Goal: Complete application form

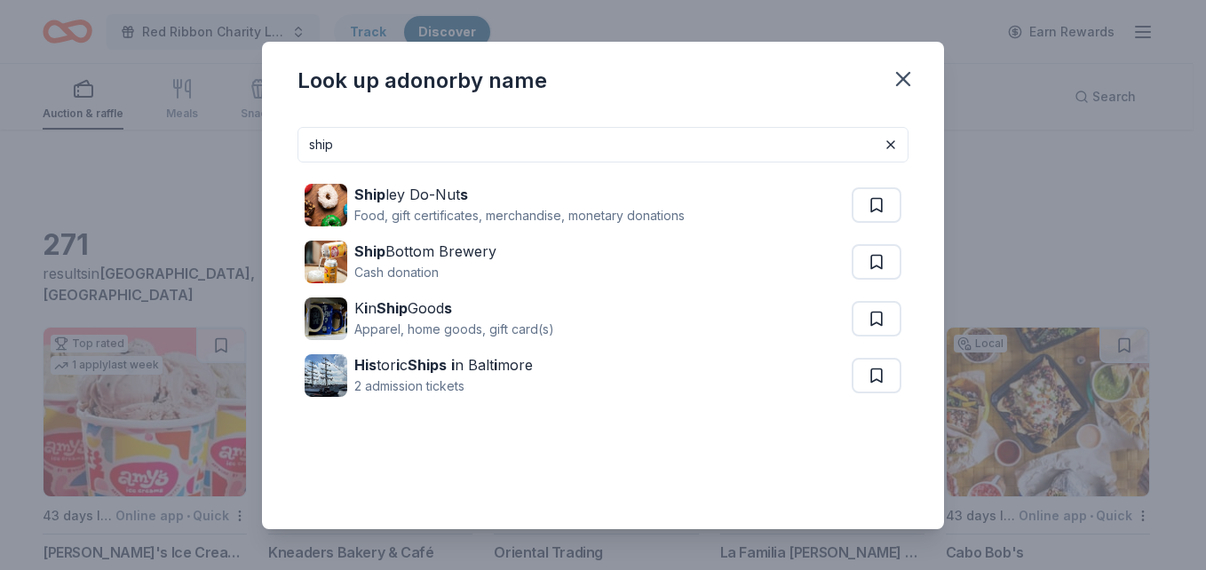
scroll to position [1066, 0]
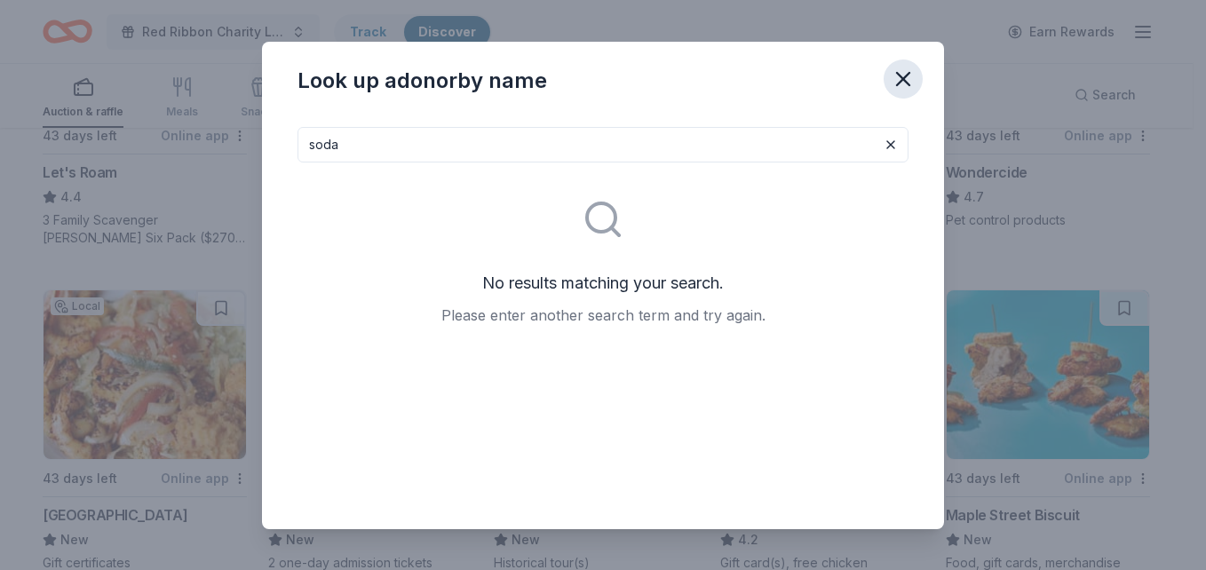
type input "soda"
click at [888, 76] on button "button" at bounding box center [902, 78] width 39 height 39
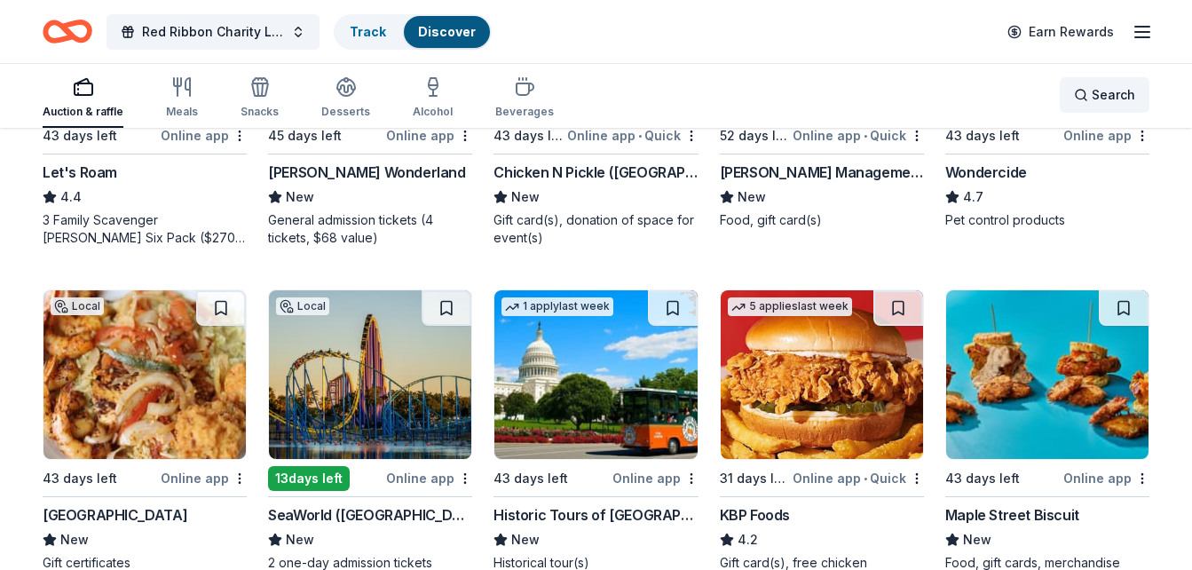
click at [1121, 105] on span "Search" at bounding box center [1114, 94] width 44 height 21
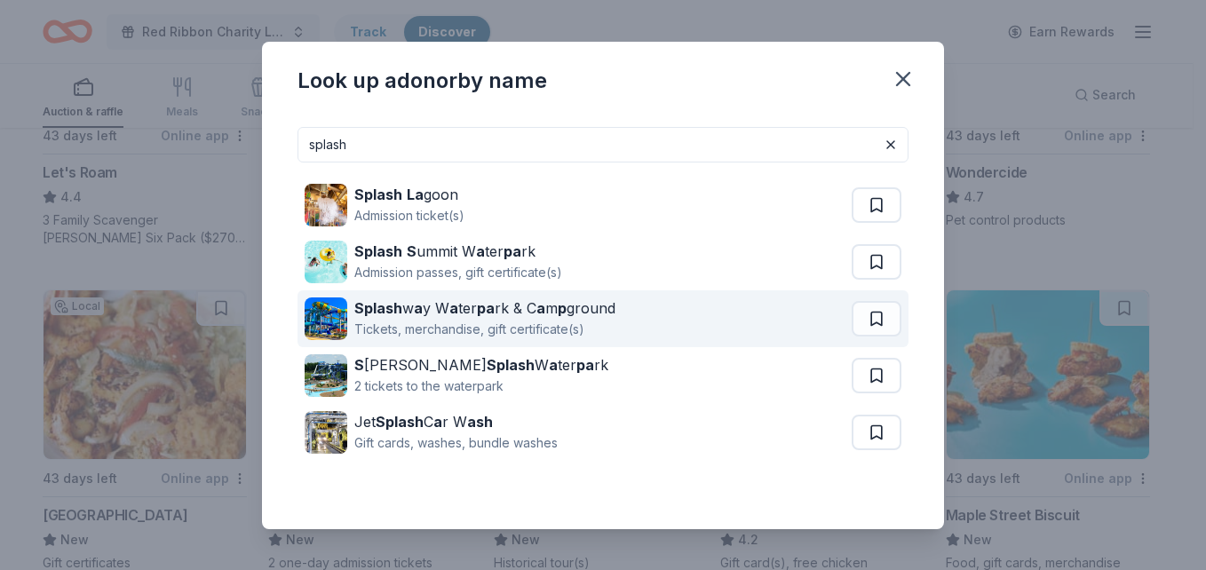
click at [745, 315] on div "Splash w a y W a ter pa rk & C a m p ground Tickets, merchandise, gift certific…" at bounding box center [578, 318] width 547 height 57
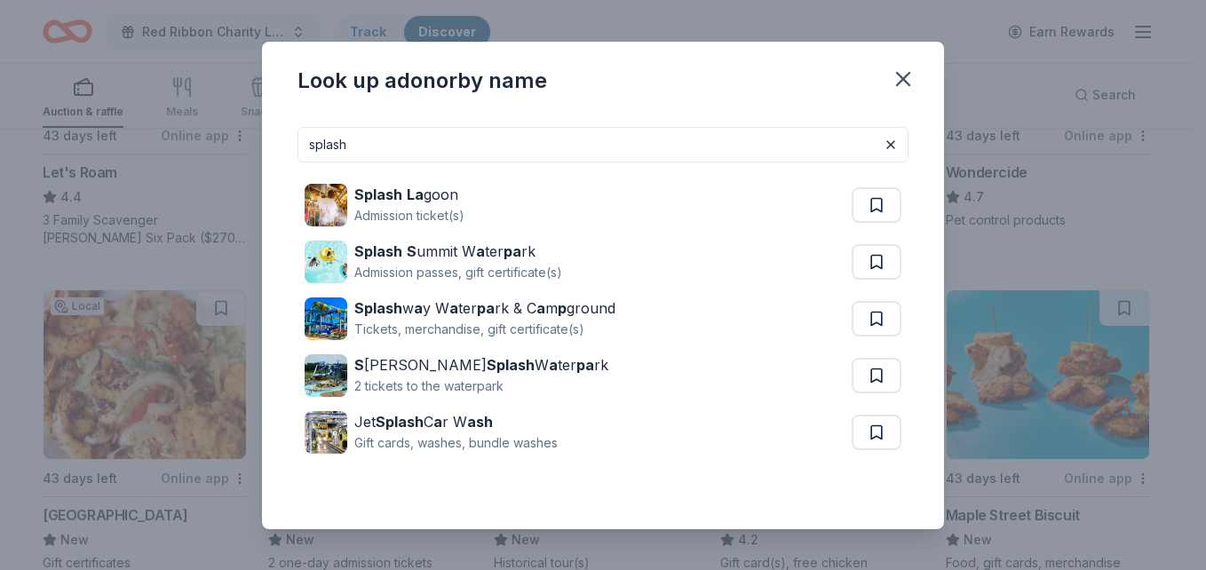
click at [563, 148] on input "splash" at bounding box center [602, 145] width 611 height 36
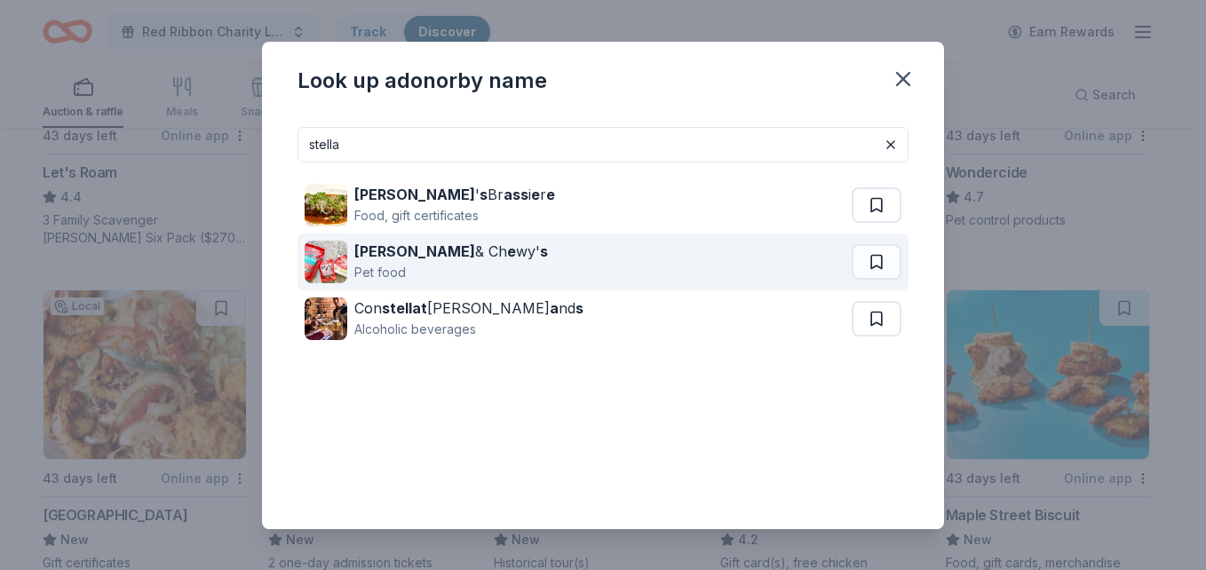
click at [625, 276] on div "Stella & Ch e wy' s Pet food" at bounding box center [578, 262] width 547 height 57
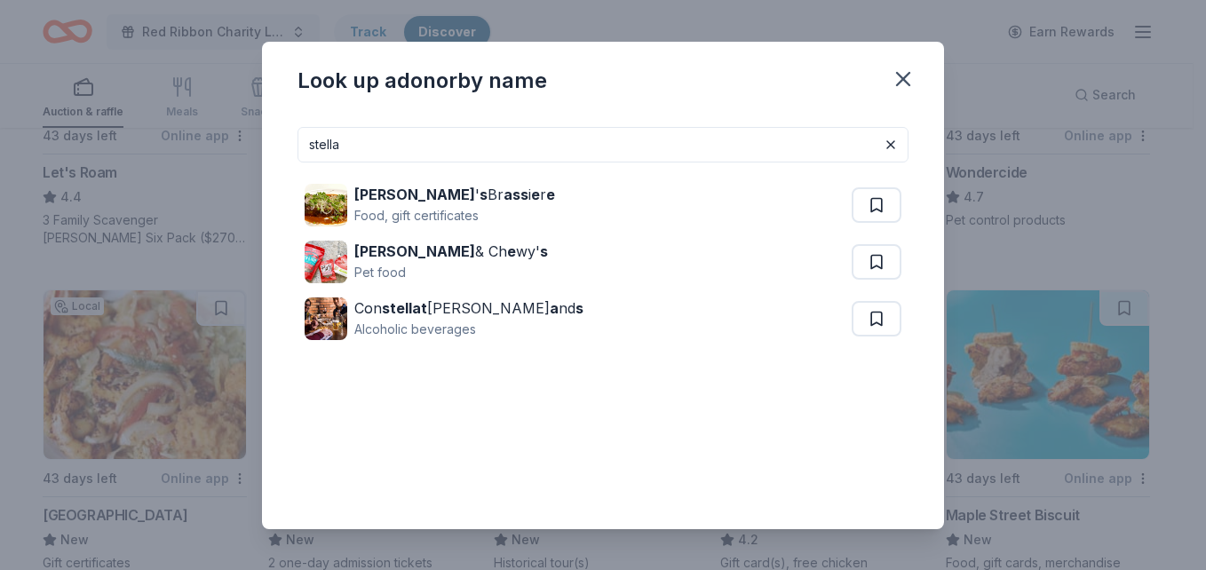
click at [801, 143] on input "stella" at bounding box center [602, 145] width 611 height 36
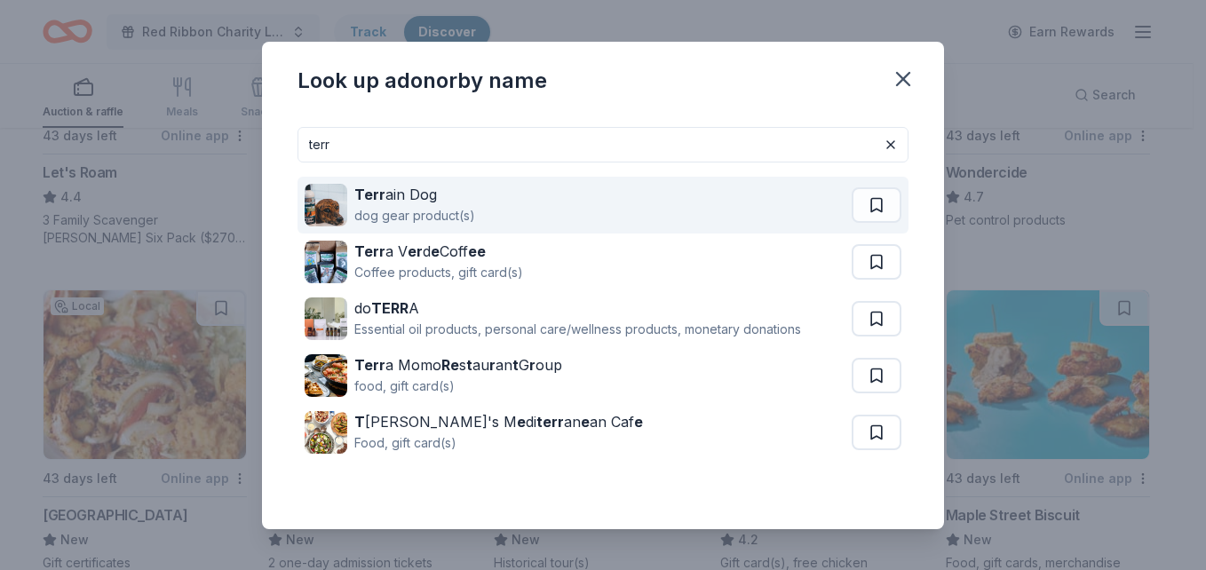
click at [765, 210] on div "Terr ain Dog dog gear product(s)" at bounding box center [578, 205] width 547 height 57
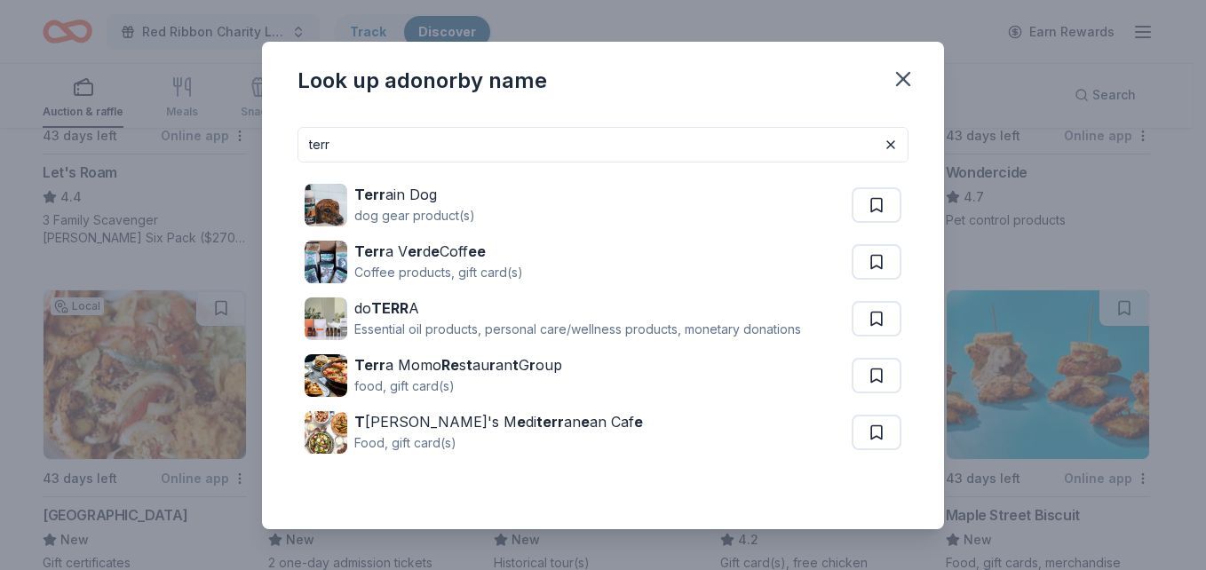
click at [483, 152] on input "terr" at bounding box center [602, 145] width 611 height 36
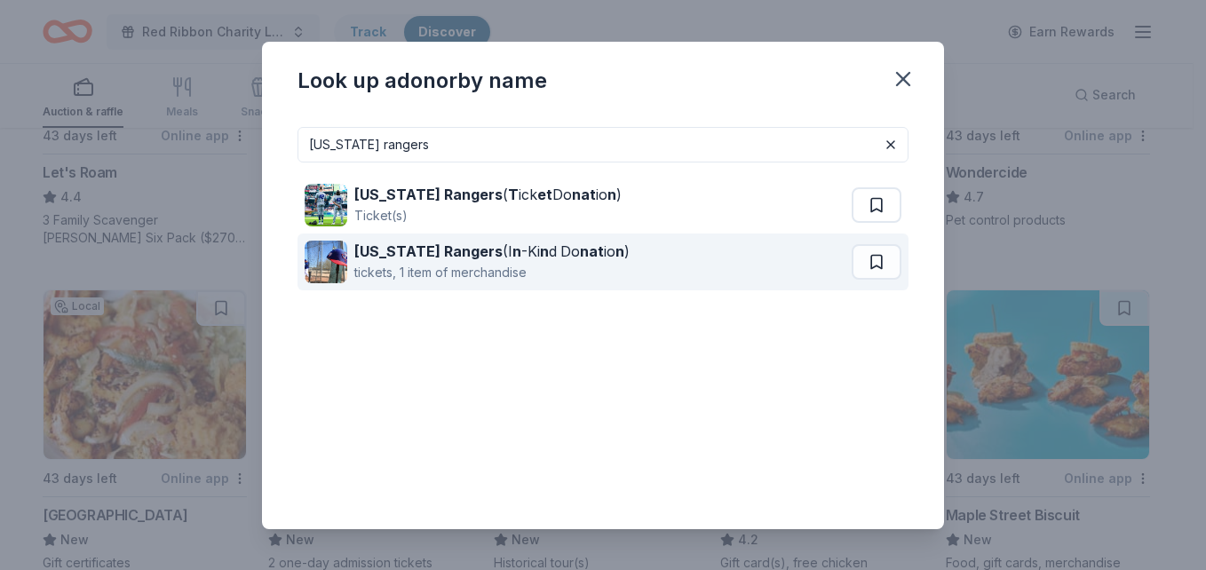
type input "texas rangers"
click at [665, 248] on div "Texas Rangers (I n -Ki n d Do nat io n ) tickets, 1 item of merchandise" at bounding box center [578, 262] width 547 height 57
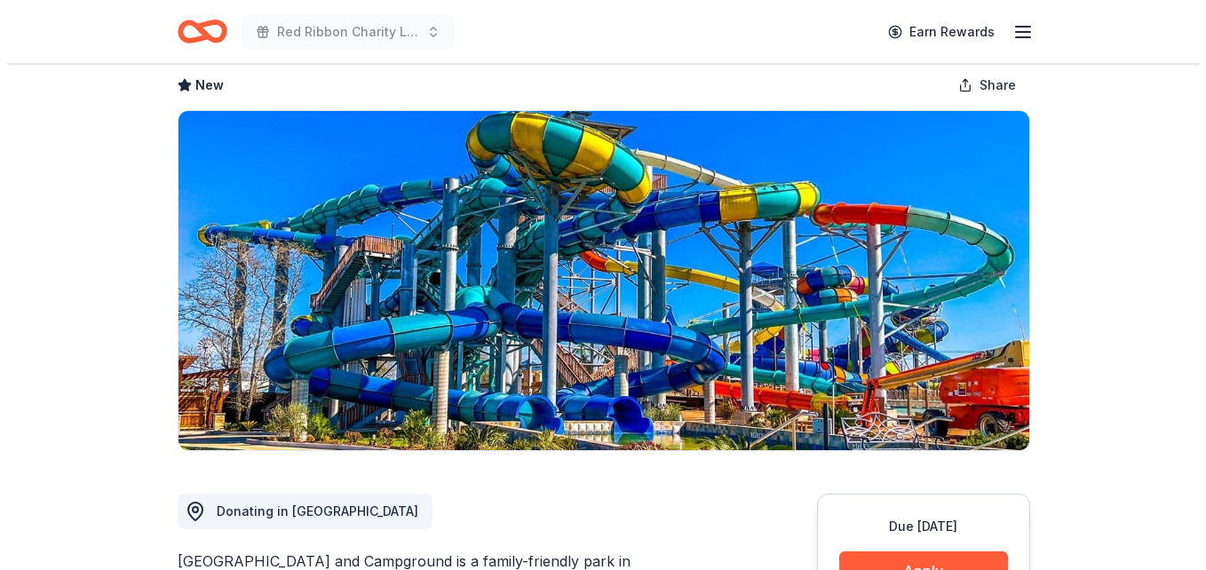
scroll to position [266, 0]
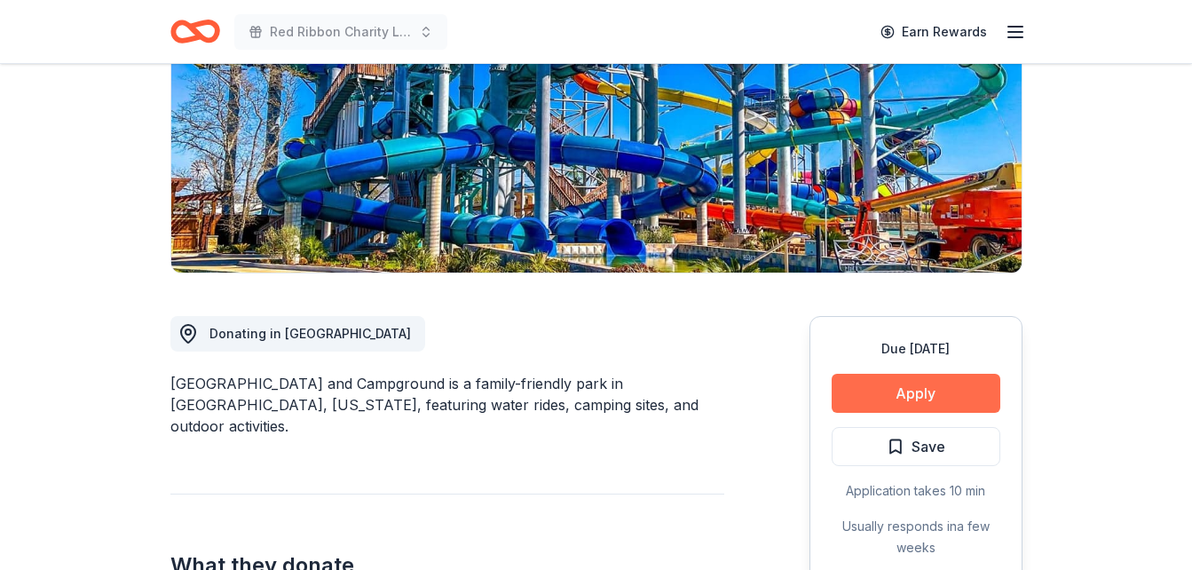
click at [953, 390] on button "Apply" at bounding box center [916, 393] width 169 height 39
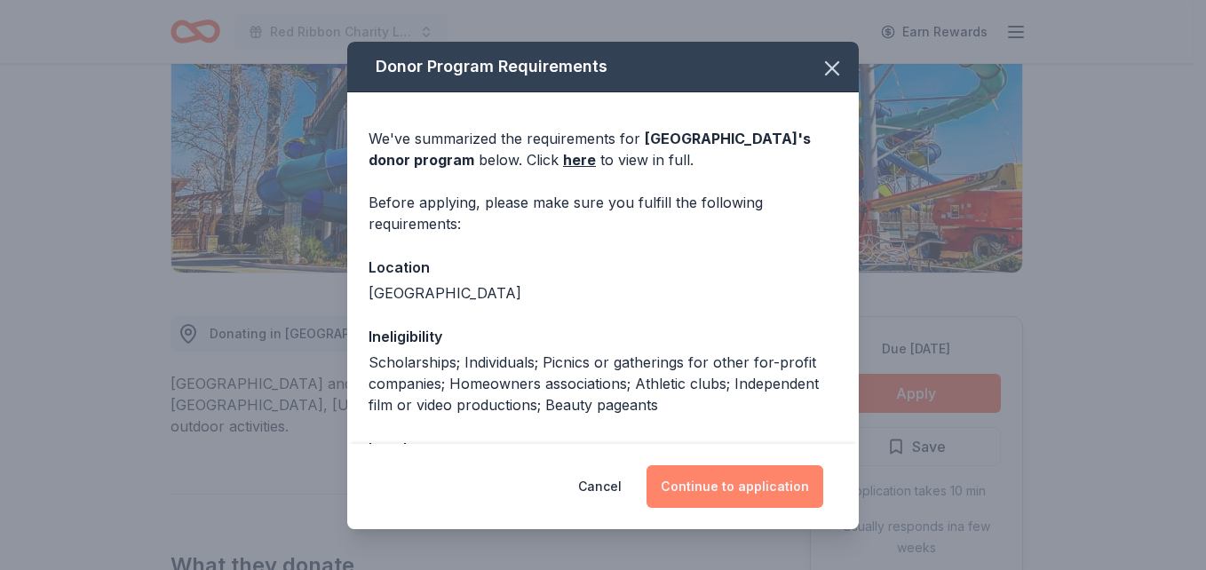
click at [762, 470] on button "Continue to application" at bounding box center [734, 486] width 177 height 43
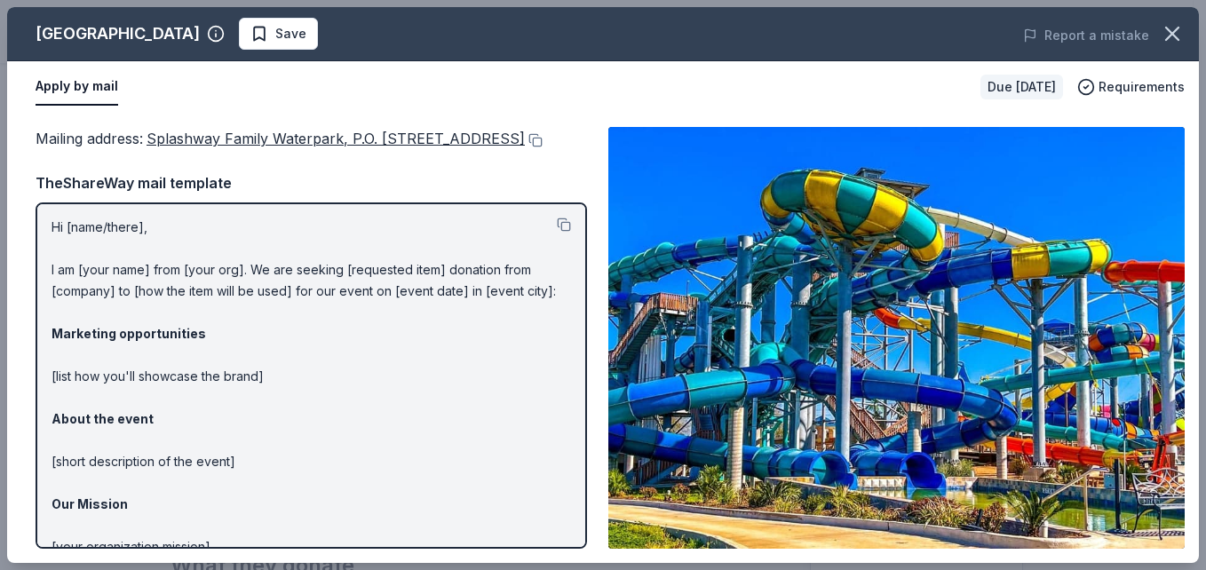
scroll to position [0, 0]
click at [543, 135] on button at bounding box center [534, 140] width 18 height 14
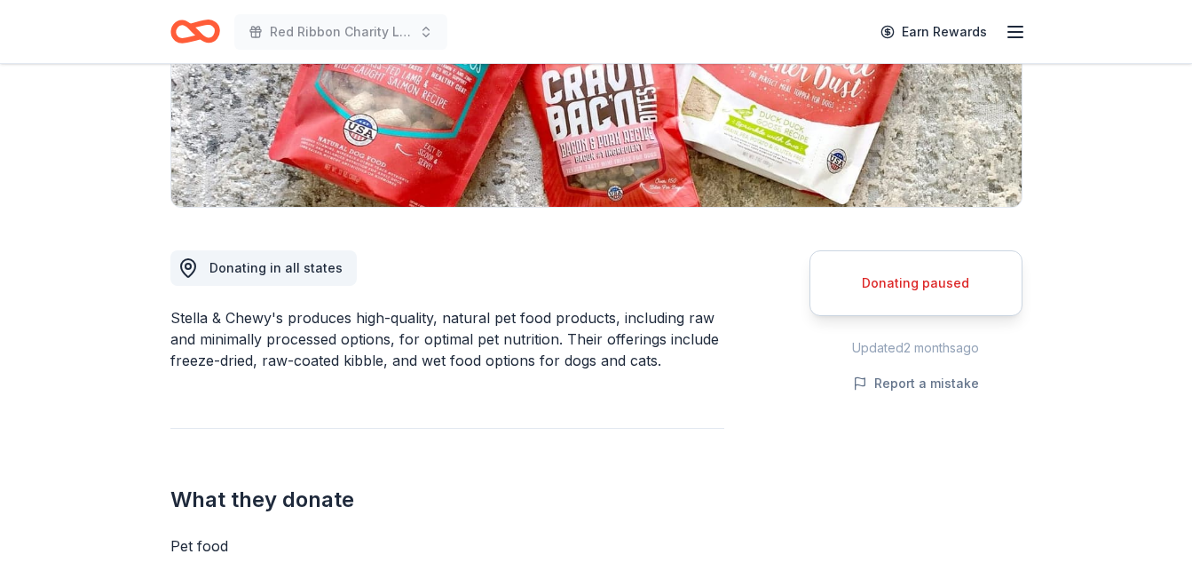
scroll to position [444, 0]
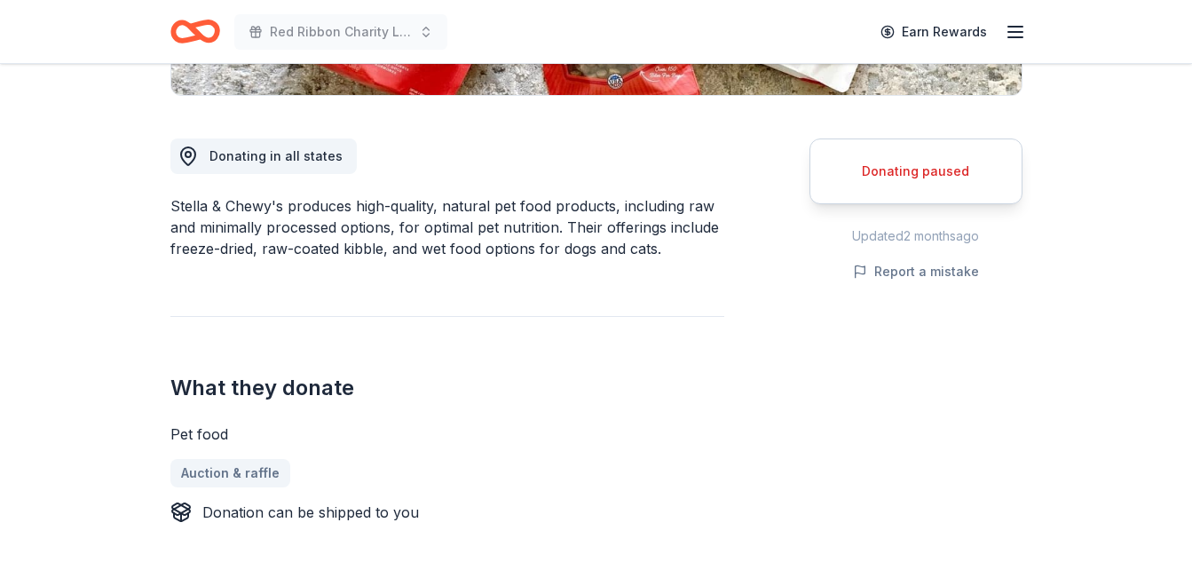
click at [953, 177] on div "Donating paused" at bounding box center [916, 171] width 169 height 21
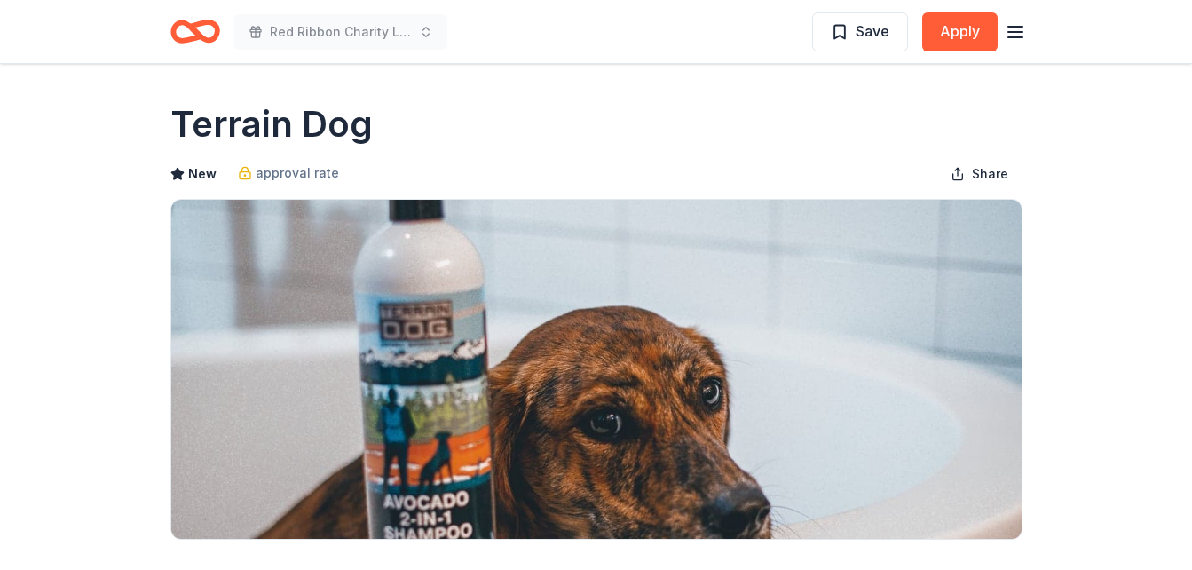
scroll to position [355, 0]
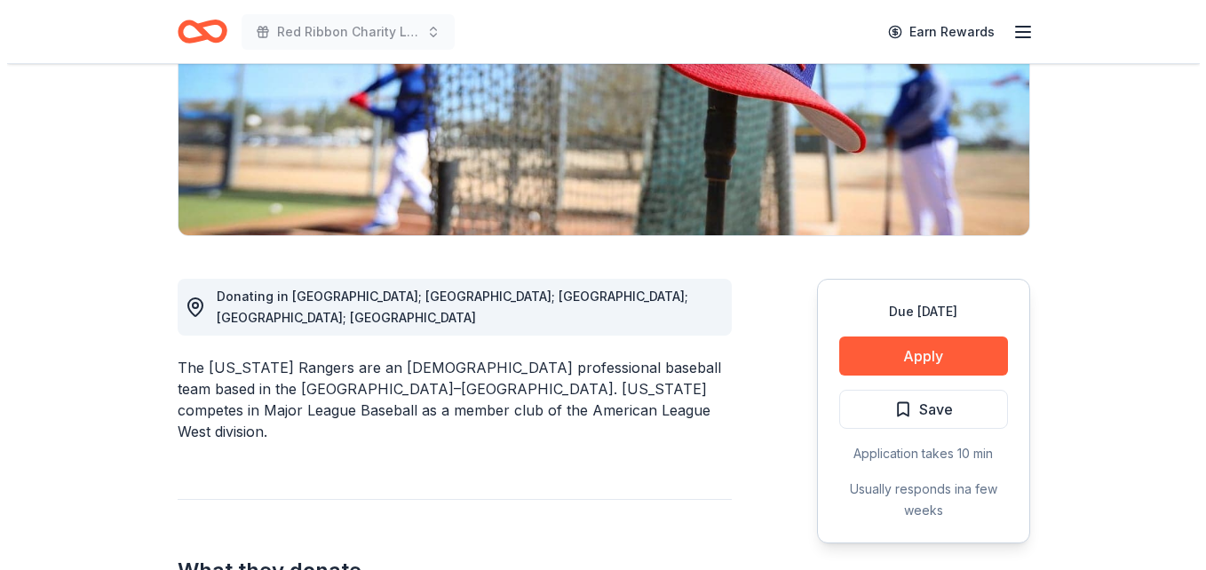
scroll to position [444, 0]
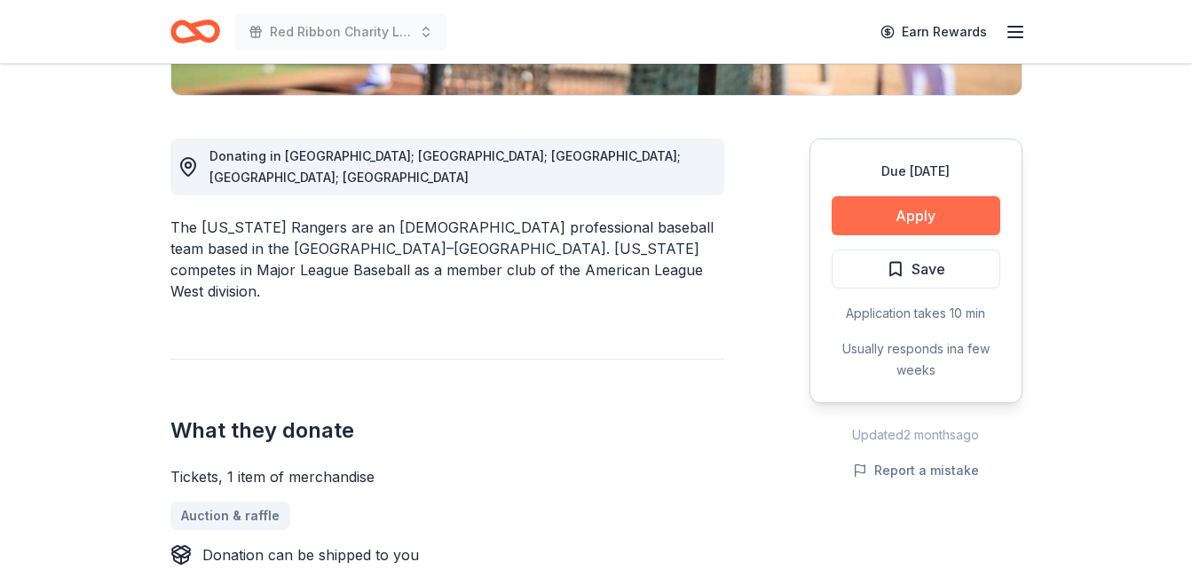
click at [896, 212] on button "Apply" at bounding box center [916, 215] width 169 height 39
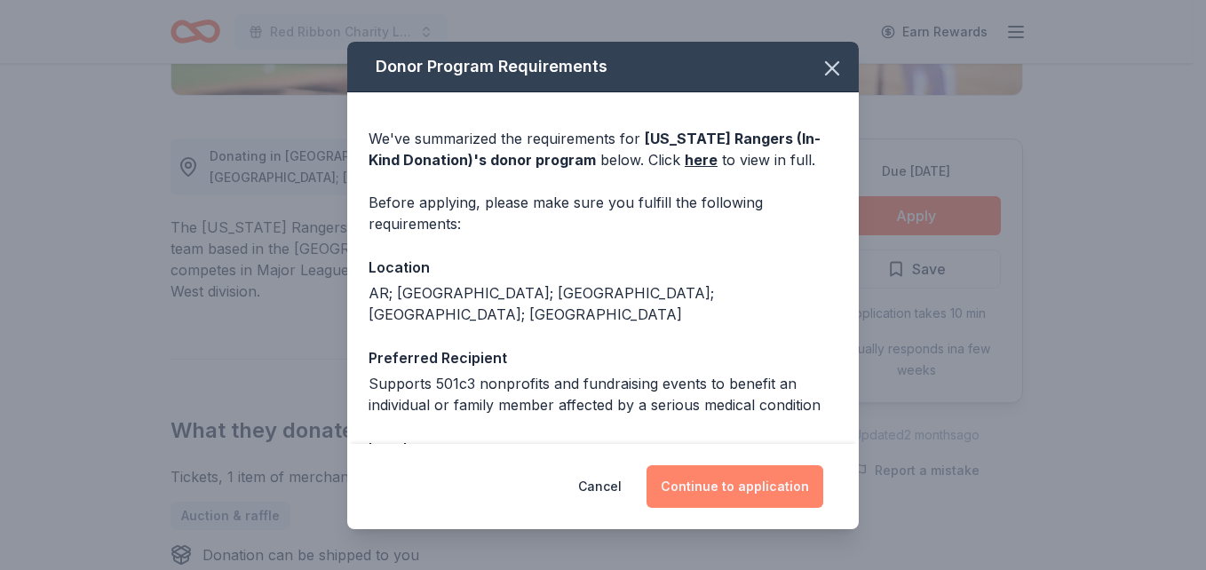
click at [731, 485] on button "Continue to application" at bounding box center [734, 486] width 177 height 43
